Goal: Register for event/course

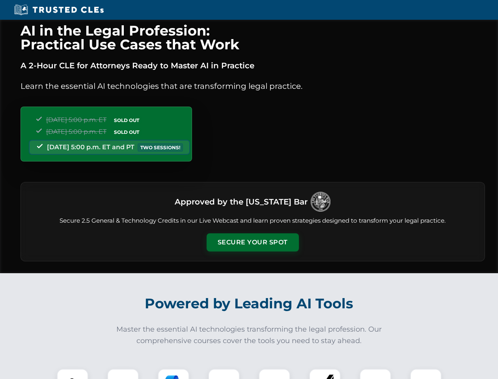
click at [252, 242] on button "Secure Your Spot" at bounding box center [253, 242] width 92 height 18
click at [73, 373] on img at bounding box center [72, 384] width 23 height 23
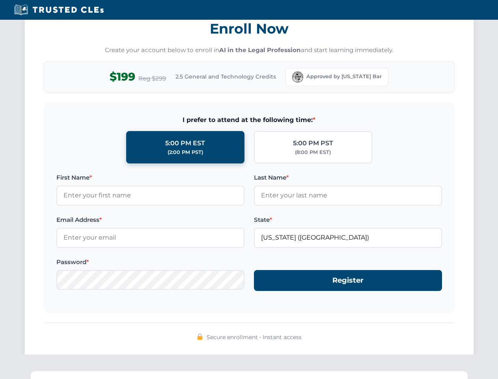
scroll to position [774, 0]
